Goal: Find specific page/section: Find specific page/section

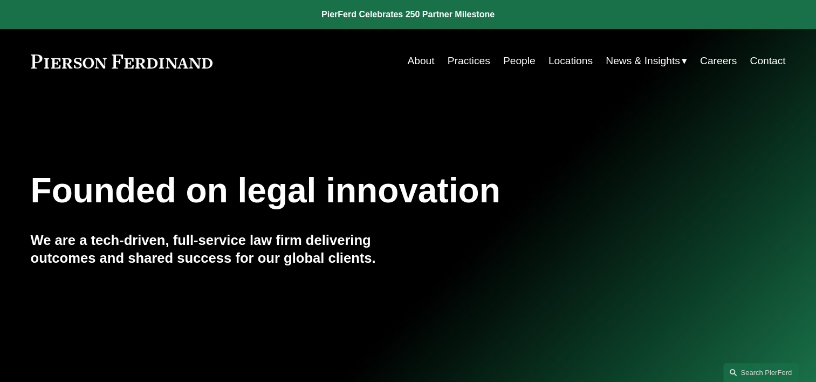
click at [517, 63] on link "People" at bounding box center [519, 61] width 32 height 21
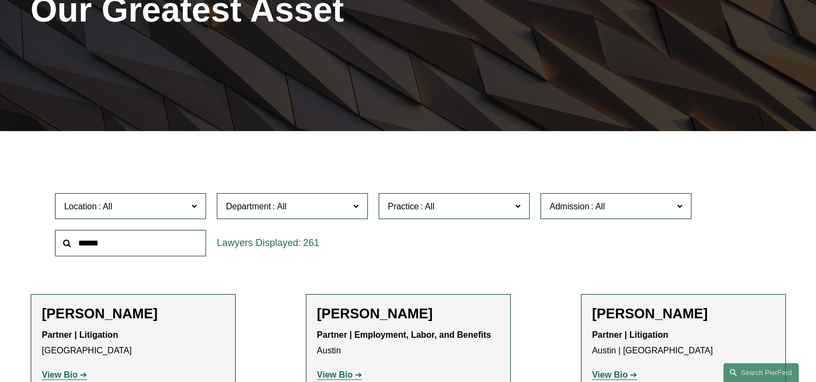
scroll to position [180, 0]
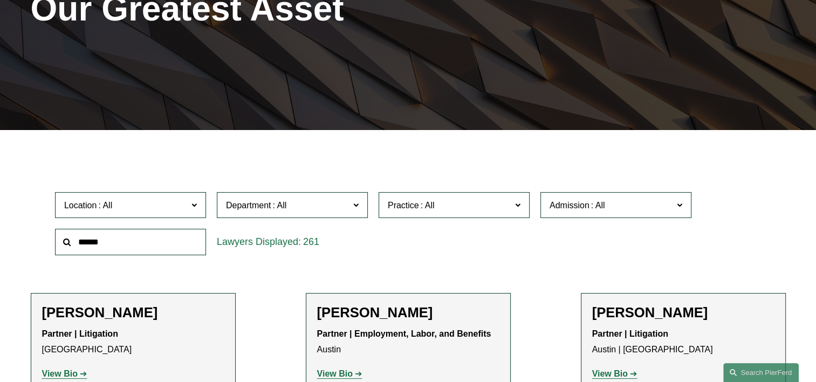
click at [449, 209] on span "Practice" at bounding box center [450, 205] width 124 height 15
click at [0, 0] on link "Bankruptcy, Financial Restructuring, and Reorganization" at bounding box center [0, 0] width 0 height 0
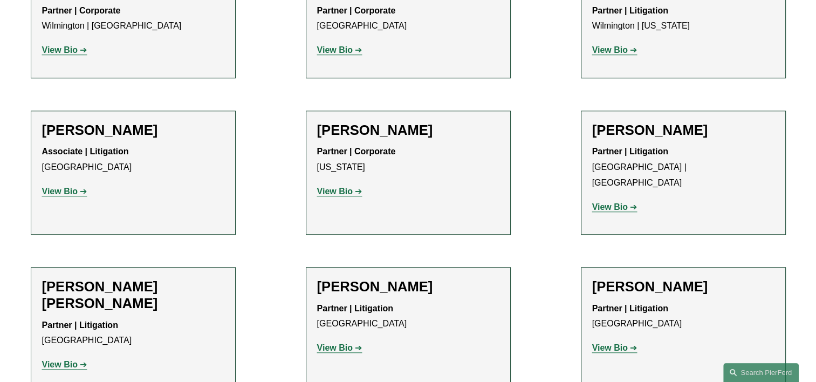
scroll to position [971, 0]
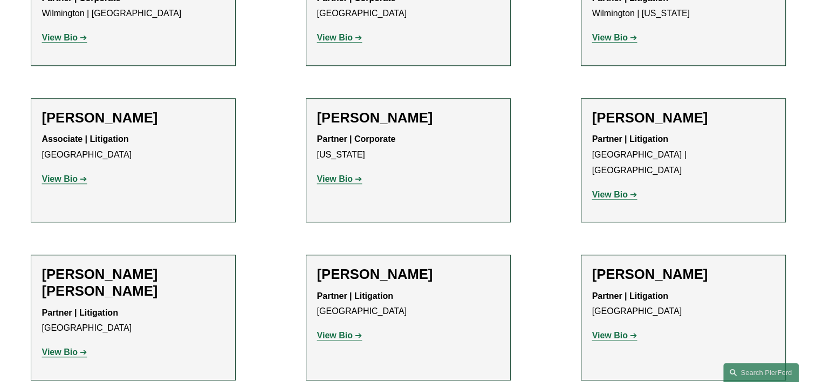
click at [620, 190] on strong "View Bio" at bounding box center [610, 194] width 36 height 9
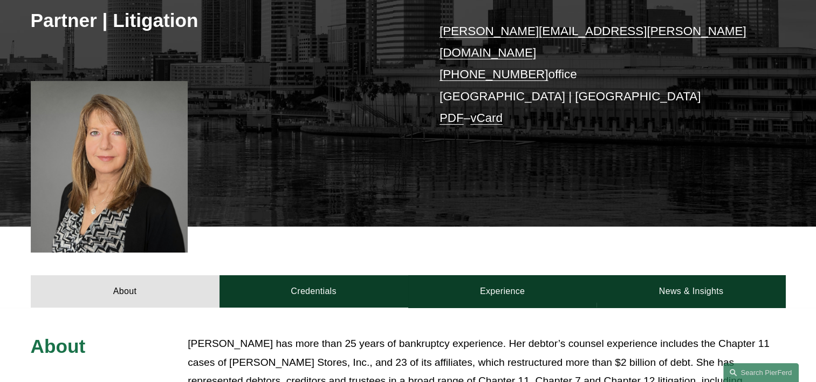
scroll to position [216, 0]
